Goal: Task Accomplishment & Management: Complete application form

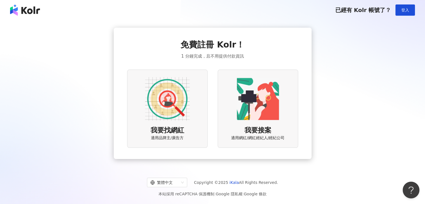
click at [193, 112] on div "我要找網紅 適用品牌主/廣告方" at bounding box center [167, 109] width 80 height 78
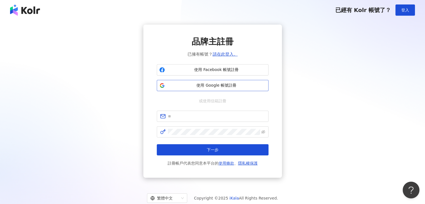
click at [217, 85] on span "使用 Google 帳號註冊" at bounding box center [216, 86] width 99 height 6
